Goal: Information Seeking & Learning: Learn about a topic

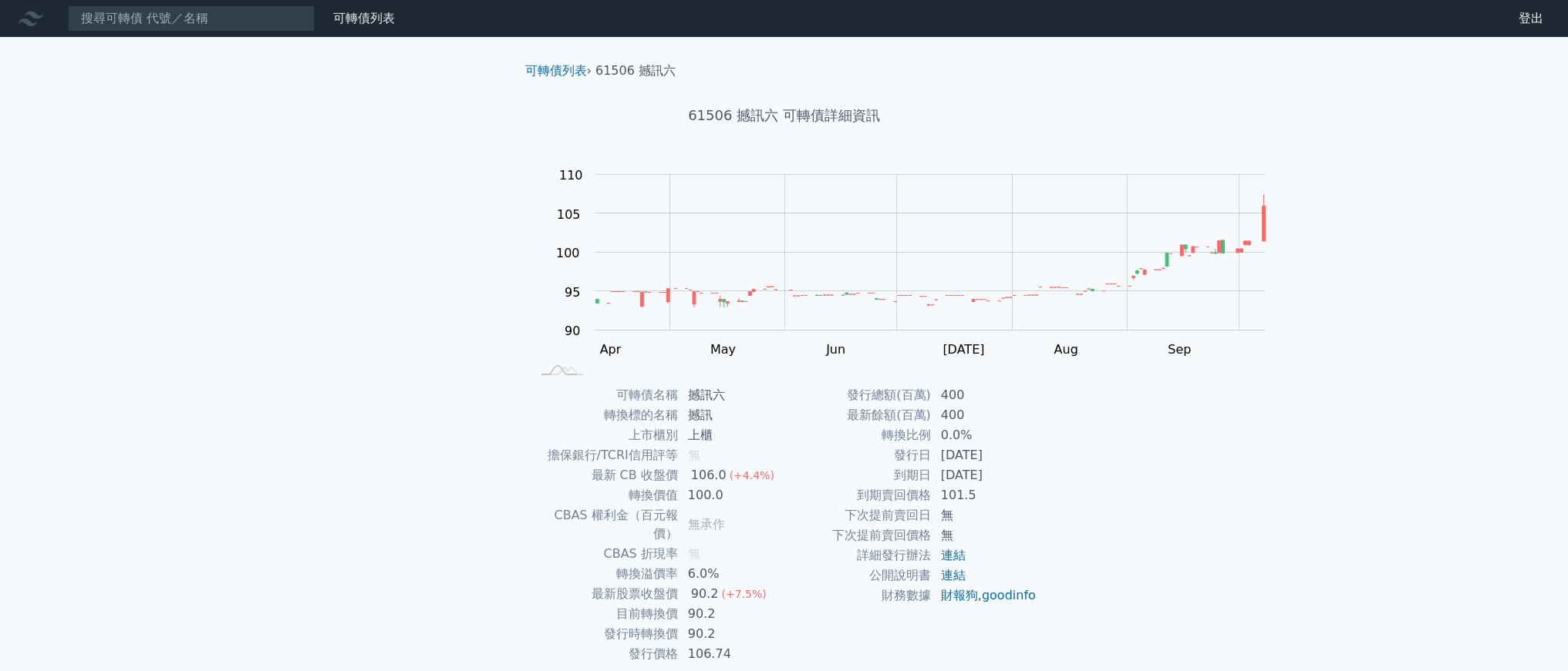
click at [218, 364] on div "可轉債列表 財務數據 可轉債列表 財務數據 登出 登出 可轉債列表 › 61506 撼訊六 61506 撼訊六 可轉債詳細資訊 Zoom Out 100 80…" at bounding box center [784, 366] width 1568 height 732
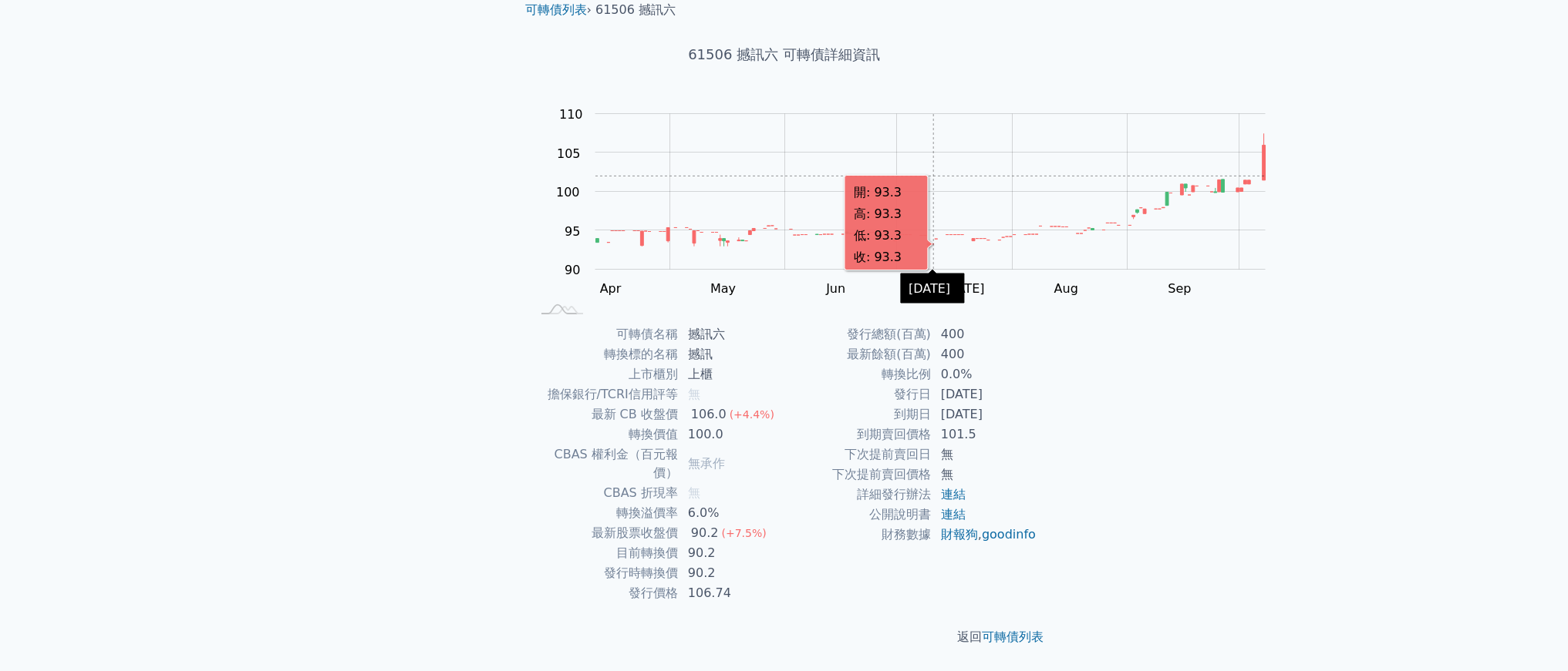
scroll to position [241, 0]
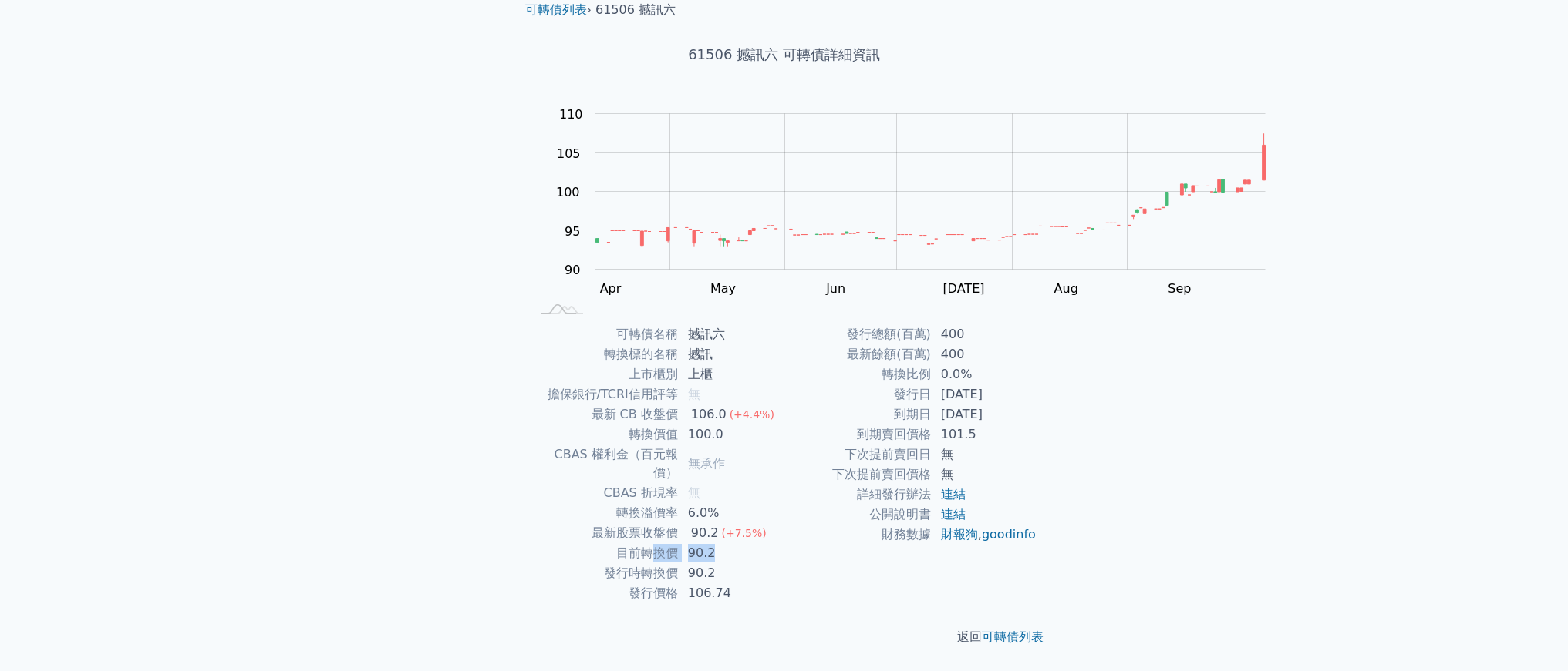
drag, startPoint x: 691, startPoint y: 555, endPoint x: 596, endPoint y: 539, distance: 96.3
click at [596, 543] on tr "目前轉換價 90.2" at bounding box center [658, 553] width 253 height 20
drag, startPoint x: 698, startPoint y: 568, endPoint x: 476, endPoint y: 527, distance: 225.8
click at [532, 529] on tbody "可轉債名稱 撼訊六 轉換標的名稱 撼訊 上市櫃別 上櫃 擔保銀行/TCRI信用評等 無 最新 CB 收盤價 106.0 (+4.4%) 轉換價值 100.0 …" at bounding box center [658, 464] width 253 height 279
click at [591, 425] on td "轉換價值" at bounding box center [605, 435] width 147 height 20
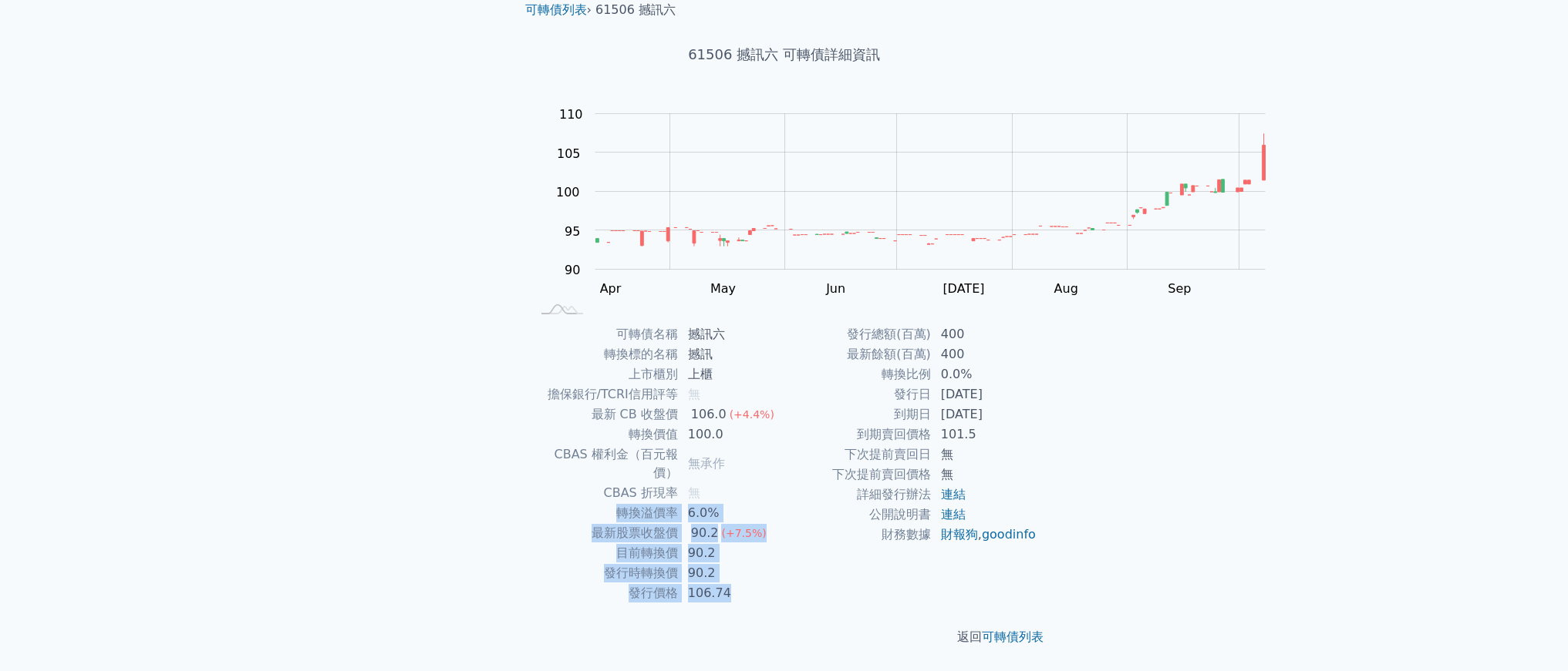
drag, startPoint x: 778, startPoint y: 592, endPoint x: 749, endPoint y: 447, distance: 147.9
click at [754, 464] on tbody "可轉債名稱 撼訊六 轉換標的名稱 撼訊 上市櫃別 上櫃 擔保銀行/TCRI信用評等 無 最新 CB 收盤價 106.0 (+4.4%) 轉換價值 100.0 …" at bounding box center [658, 464] width 253 height 279
click at [749, 483] on td "無" at bounding box center [732, 494] width 106 height 20
drag, startPoint x: 677, startPoint y: 565, endPoint x: 560, endPoint y: 537, distance: 120.3
click at [560, 537] on tbody "可轉債名稱 撼訊六 轉換標的名稱 撼訊 上市櫃別 上櫃 擔保銀行/TCRI信用評等 無 最新 CB 收盤價 106.0 (+4.4%) 轉換價值 100.0 …" at bounding box center [658, 464] width 253 height 279
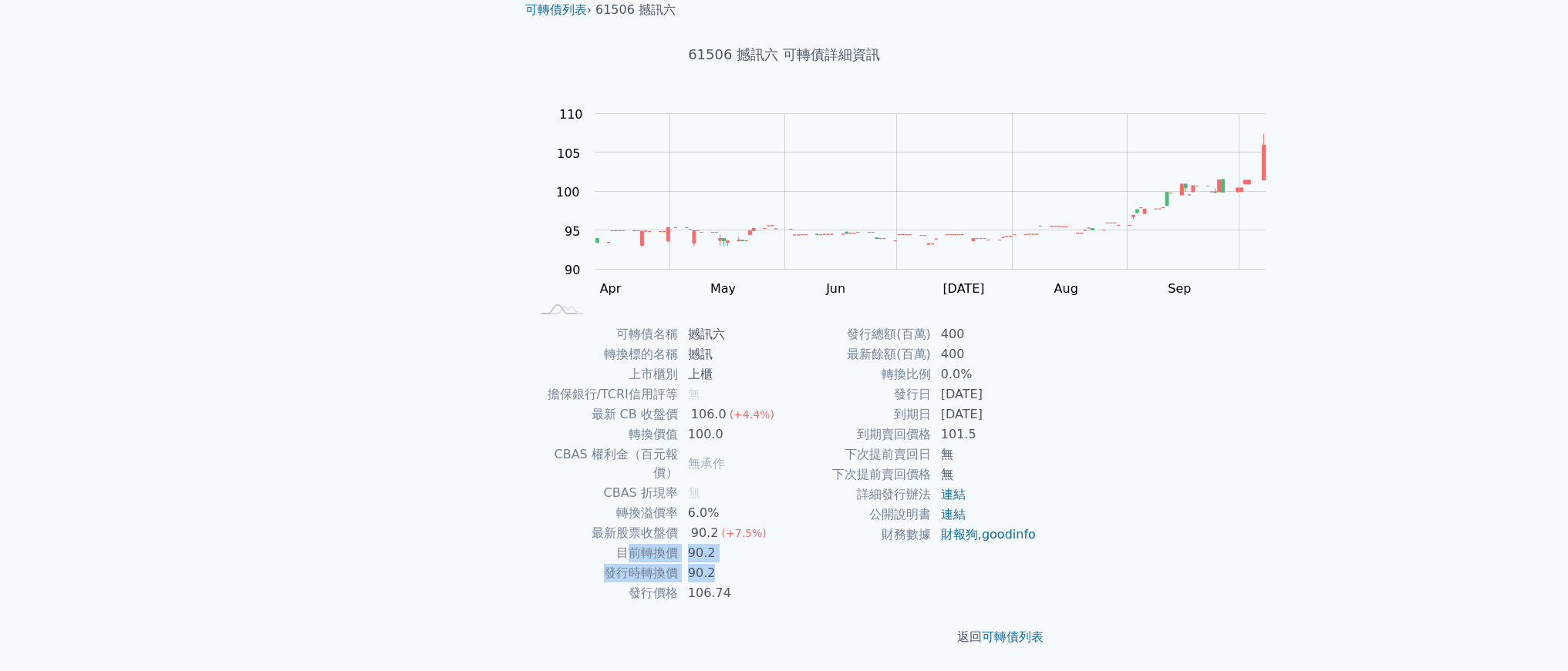
click at [560, 543] on td "目前轉換價" at bounding box center [605, 553] width 147 height 20
